Goal: Find specific page/section: Find specific page/section

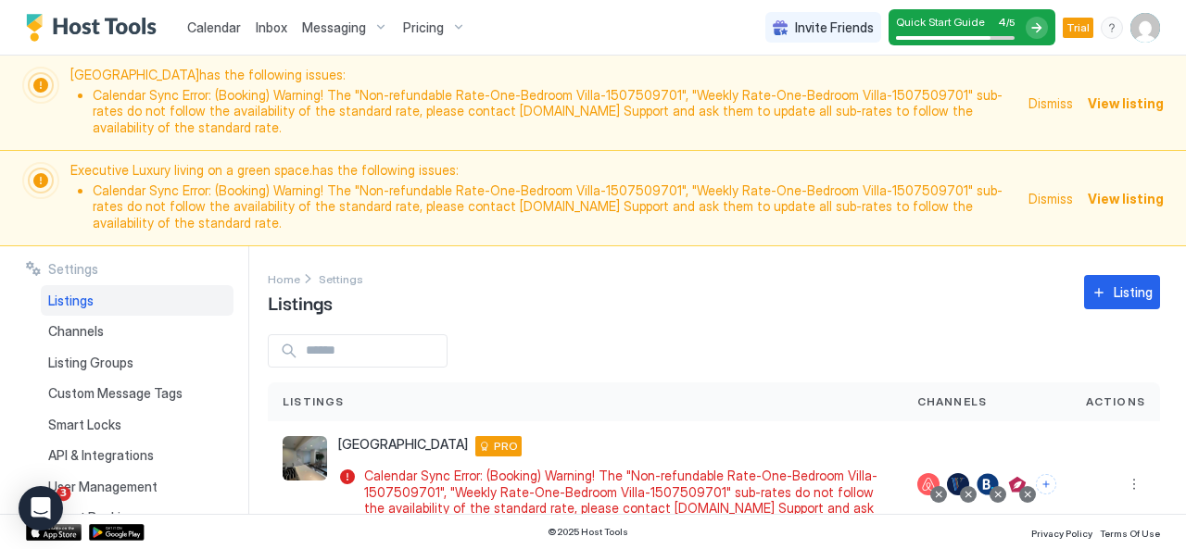
scroll to position [151, 0]
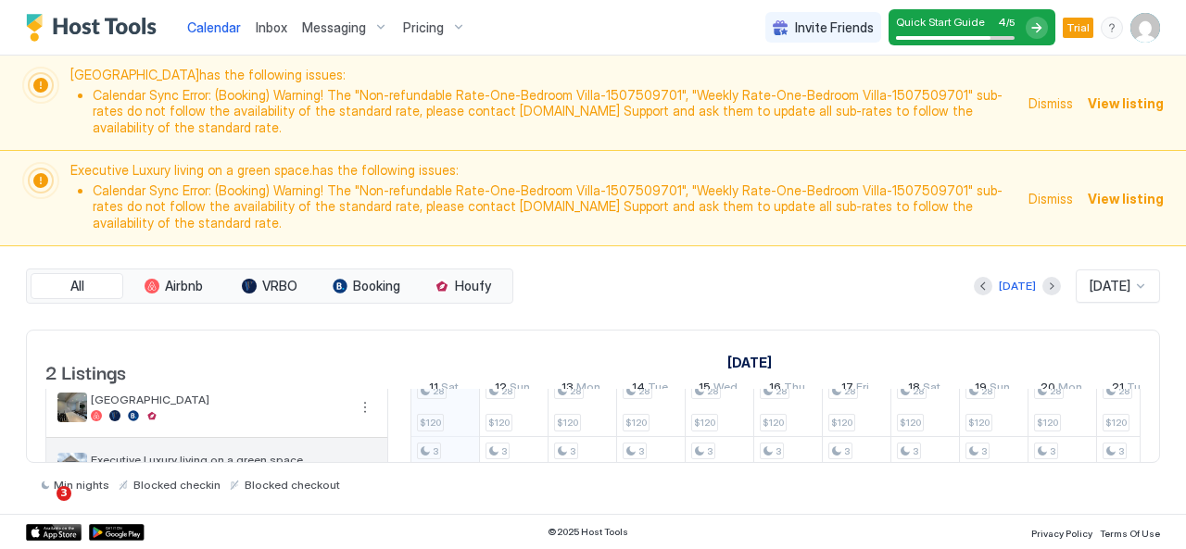
scroll to position [43, 0]
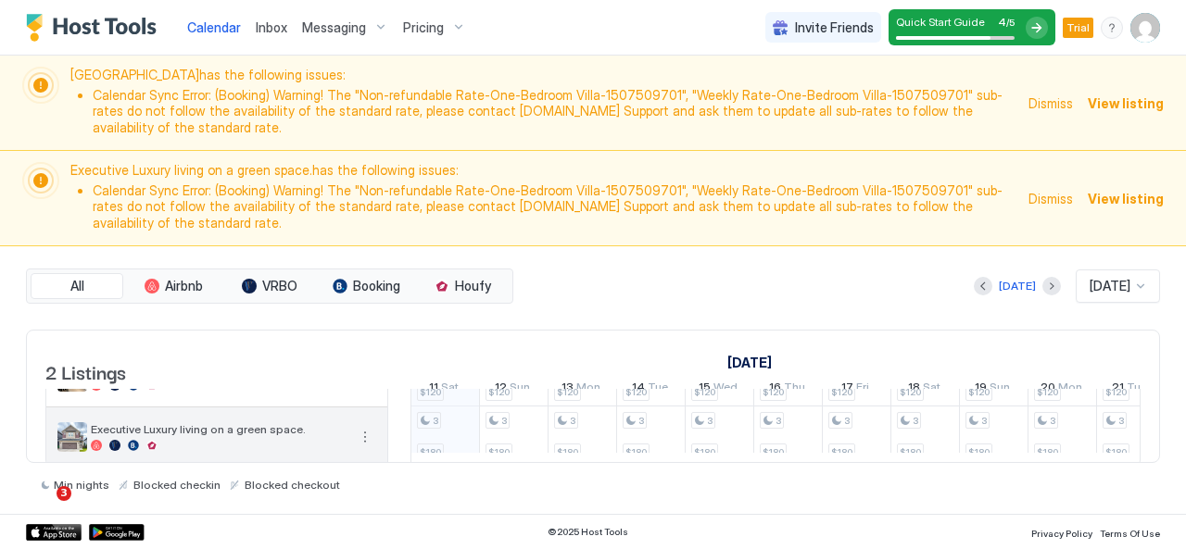
click at [233, 422] on span "Executive Luxury living on a green space." at bounding box center [219, 429] width 256 height 14
click at [243, 422] on div "Executive Luxury living on a green space." at bounding box center [219, 436] width 256 height 29
